Goal: Task Accomplishment & Management: Manage account settings

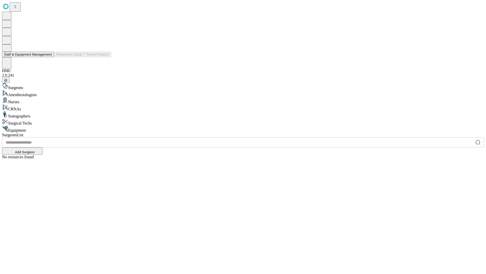
click at [48, 57] on button "Staff & Equipment Management" at bounding box center [28, 54] width 52 height 5
